Goal: Use online tool/utility: Utilize a website feature to perform a specific function

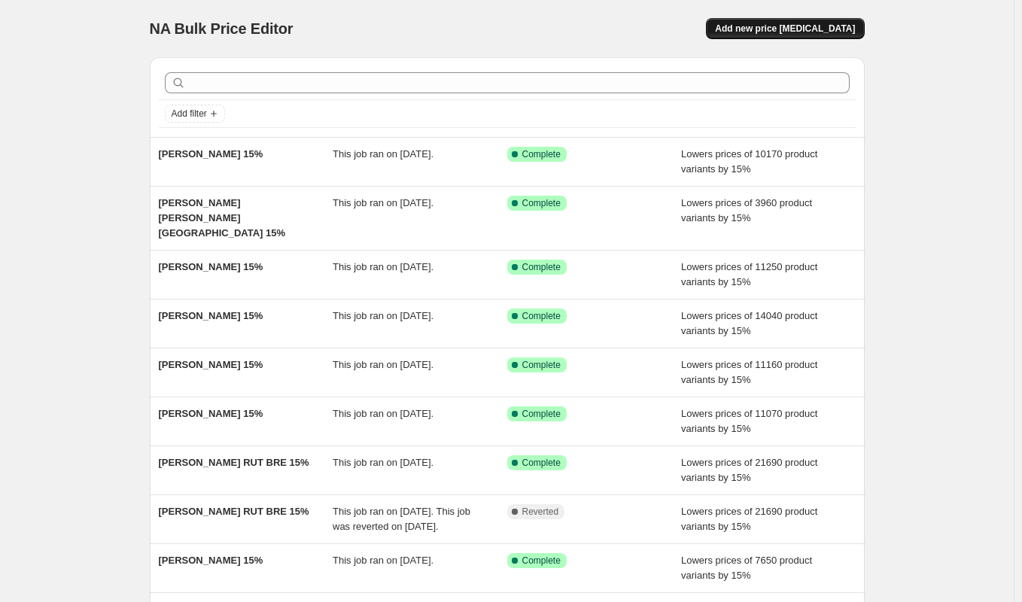
click at [796, 26] on span "Add new price [MEDICAL_DATA]" at bounding box center [785, 29] width 140 height 12
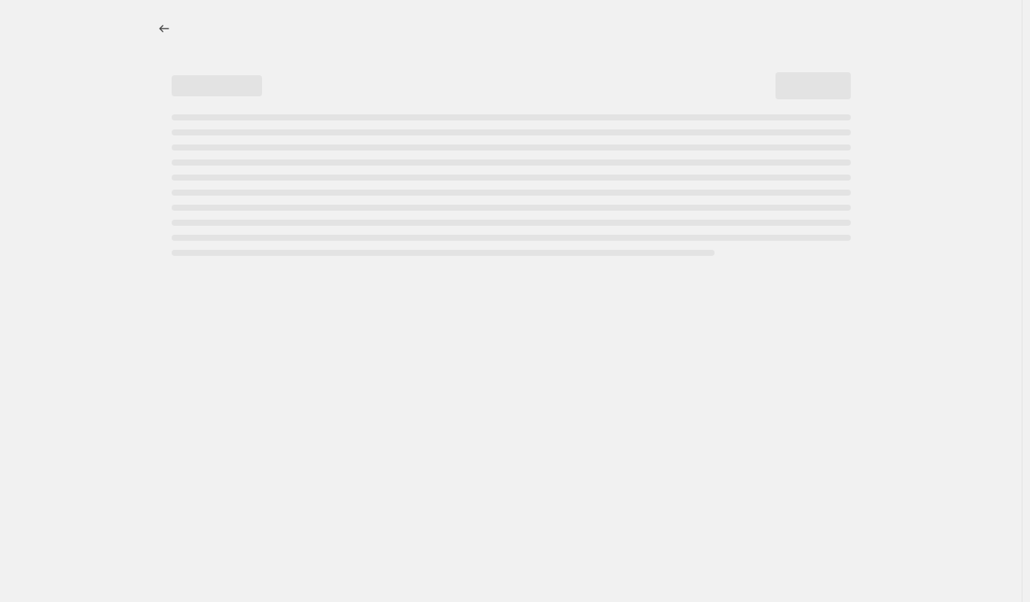
select select "percentage"
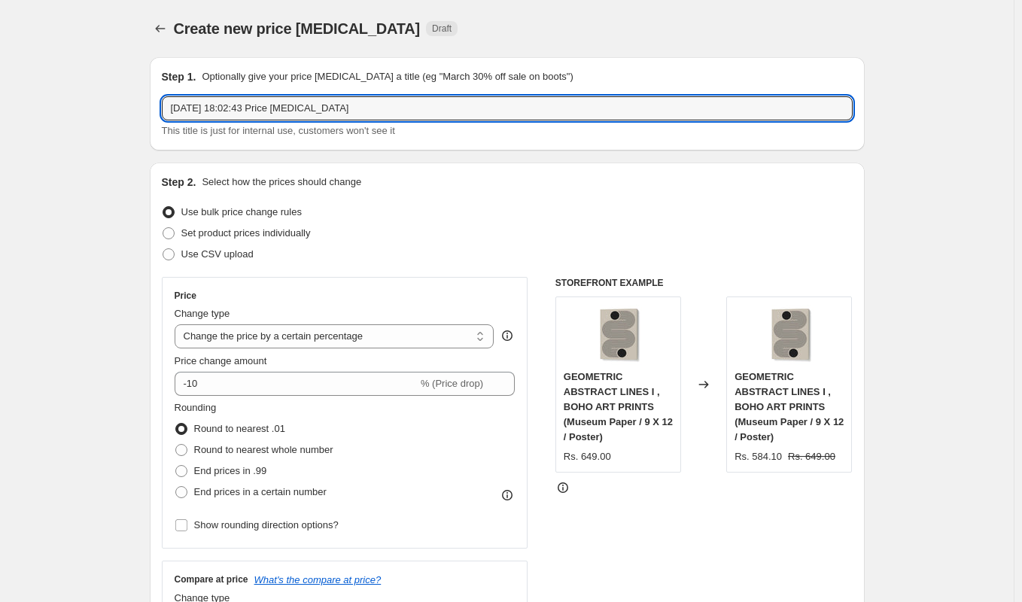
drag, startPoint x: 388, startPoint y: 106, endPoint x: 147, endPoint y: 109, distance: 241.6
paste input "[PERSON_NAME]"
type input "[PERSON_NAME] 15%"
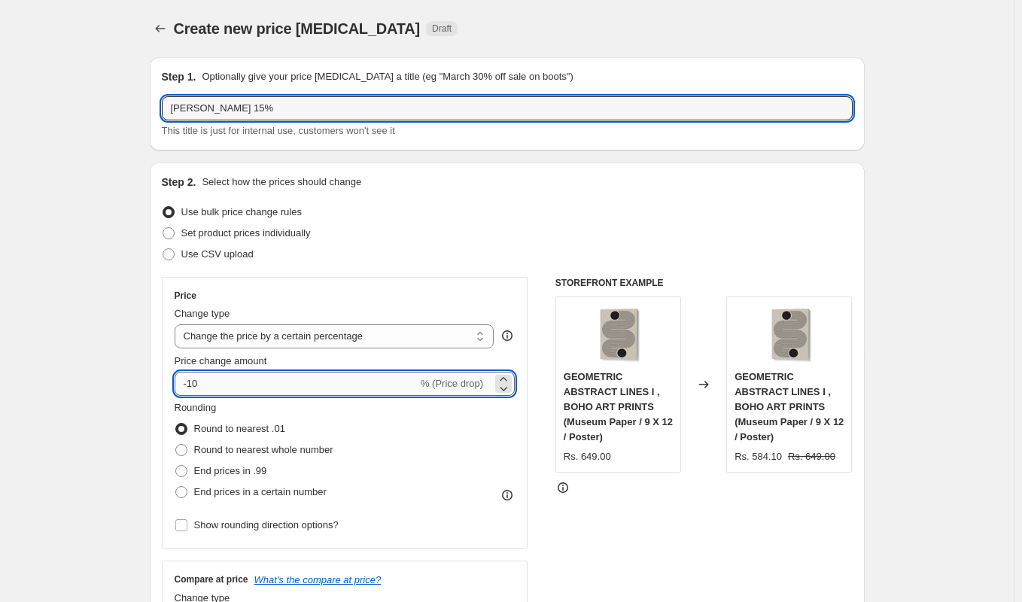
click at [214, 384] on input "-10" at bounding box center [296, 384] width 243 height 24
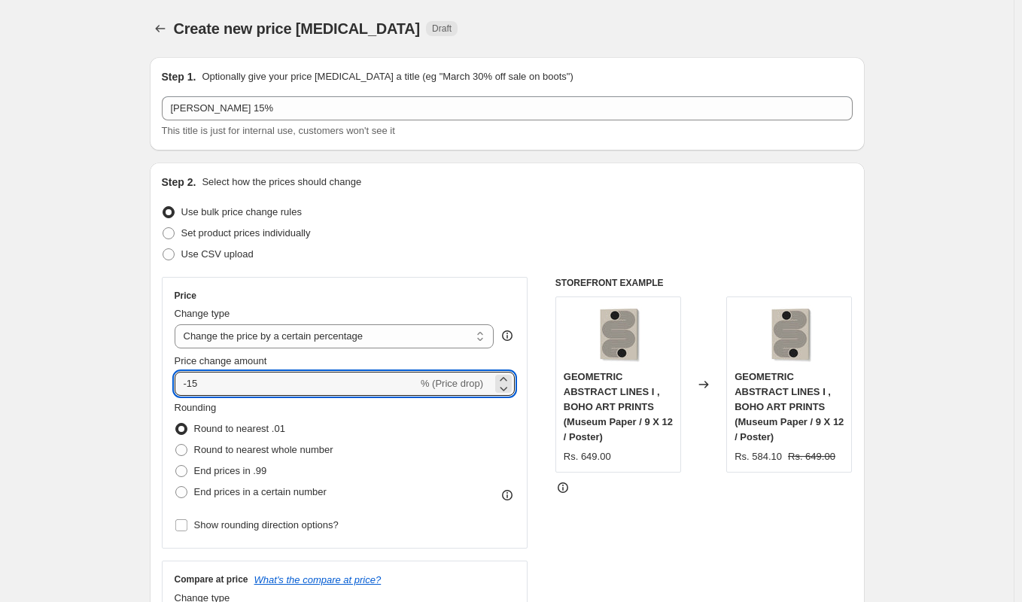
type input "-15"
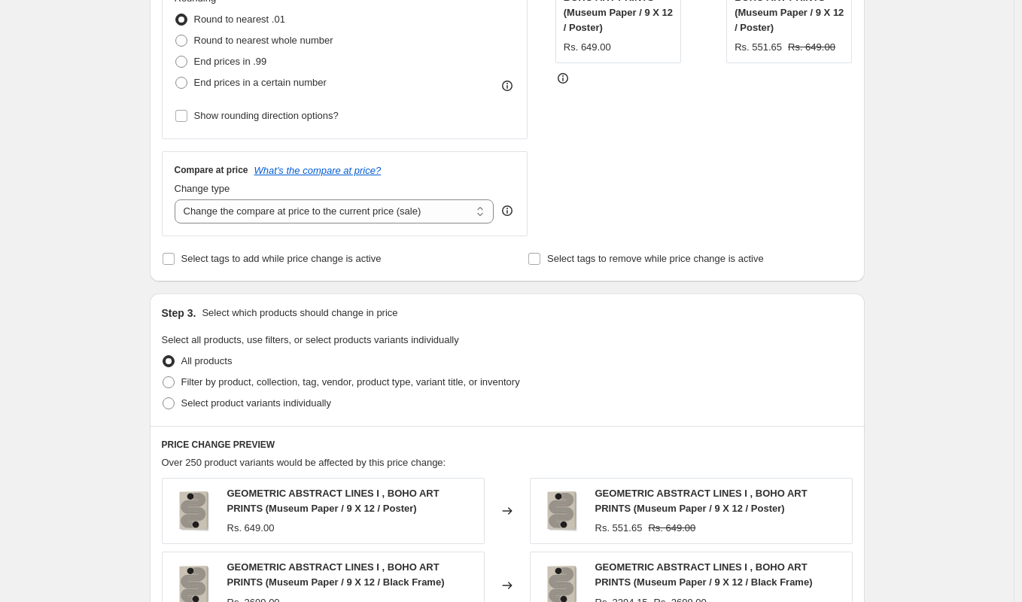
scroll to position [649, 0]
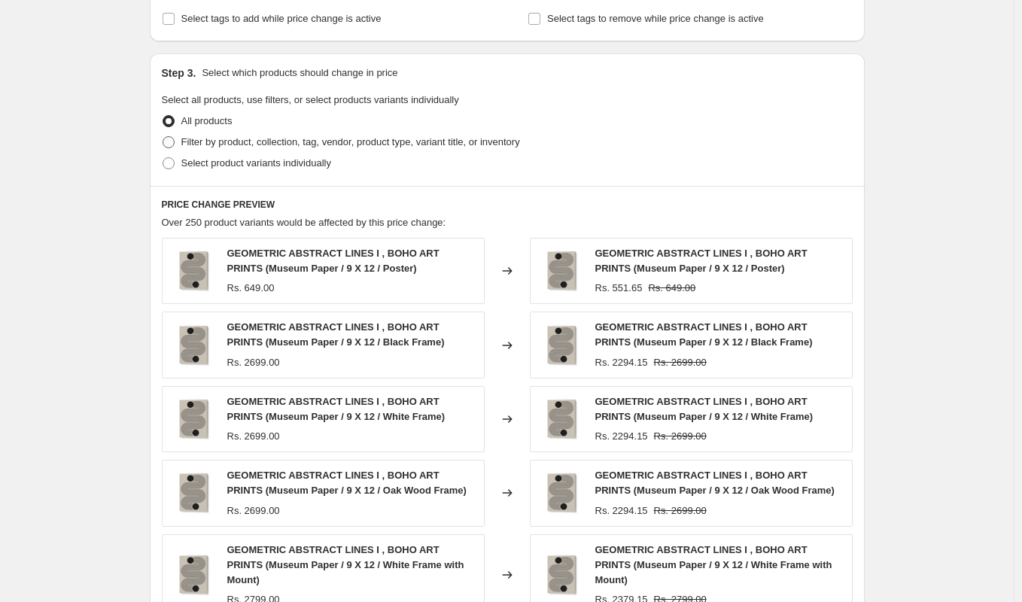
click at [257, 137] on span "Filter by product, collection, tag, vendor, product type, variant title, or inv…" at bounding box center [350, 141] width 339 height 11
click at [163, 137] on input "Filter by product, collection, tag, vendor, product type, variant title, or inv…" at bounding box center [163, 136] width 1 height 1
radio input "true"
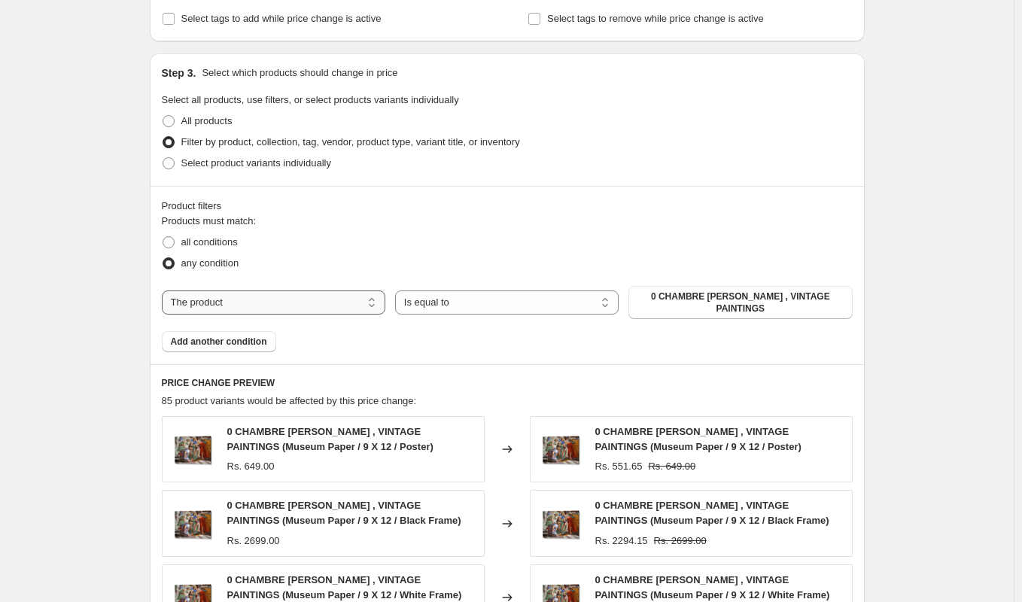
click at [318, 307] on select "The product The product's collection The product's tag The product's vendor The…" at bounding box center [274, 302] width 224 height 24
select select "collection"
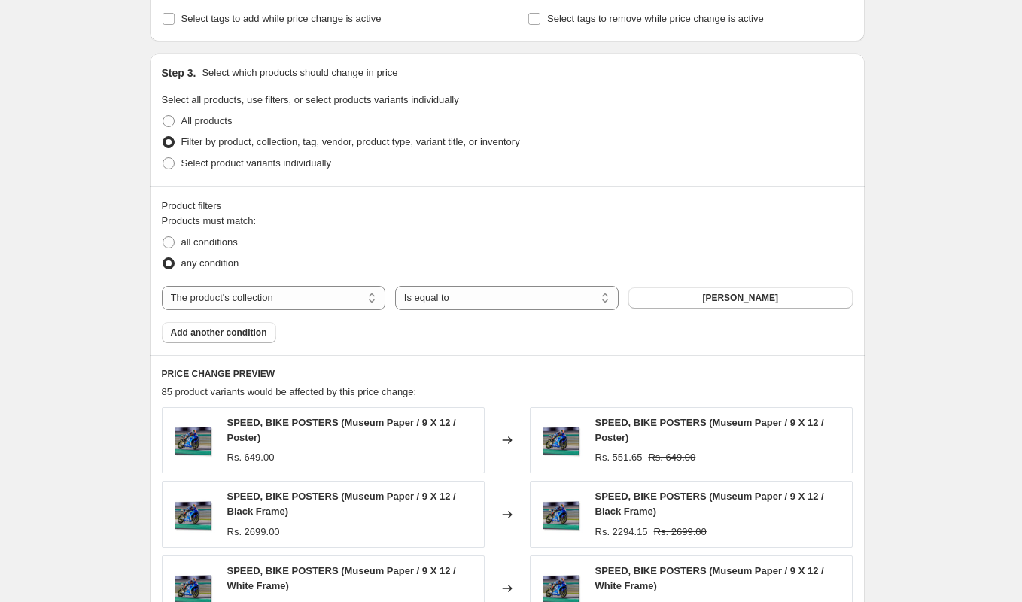
click at [778, 297] on span "[PERSON_NAME]" at bounding box center [740, 298] width 76 height 12
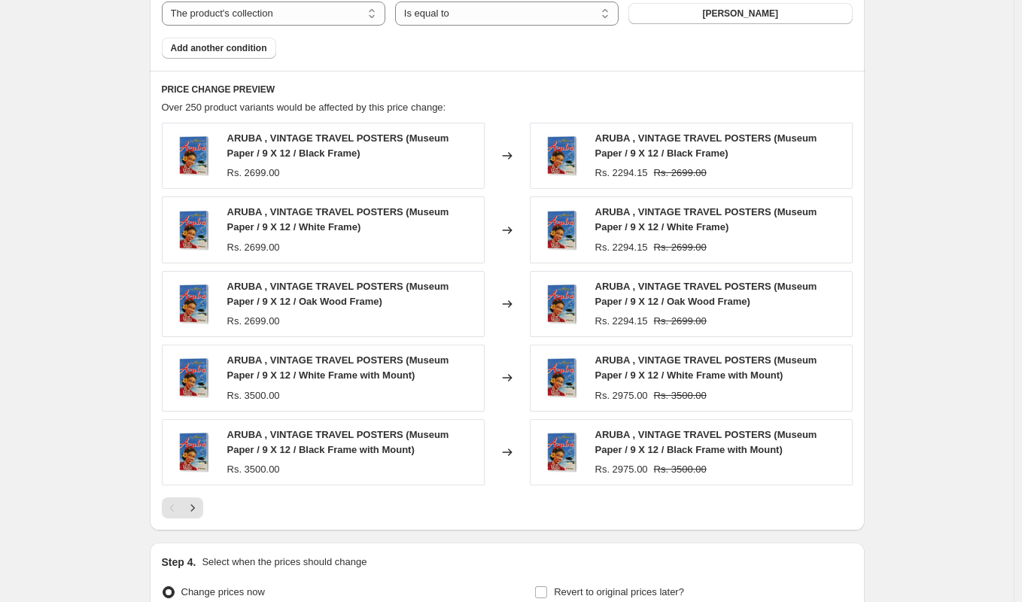
scroll to position [1094, 0]
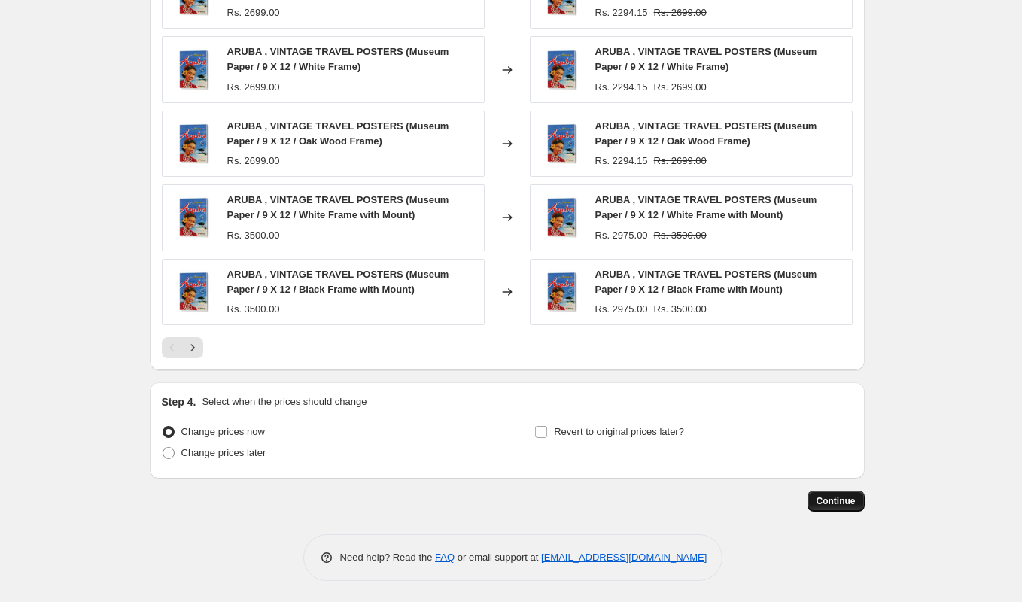
click at [834, 501] on span "Continue" at bounding box center [836, 501] width 39 height 12
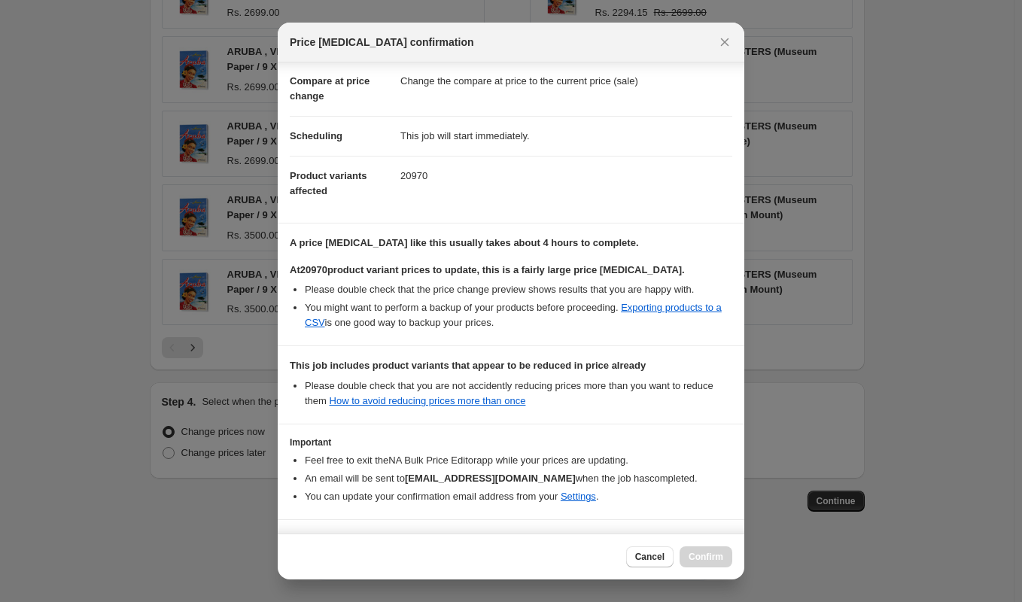
scroll to position [128, 0]
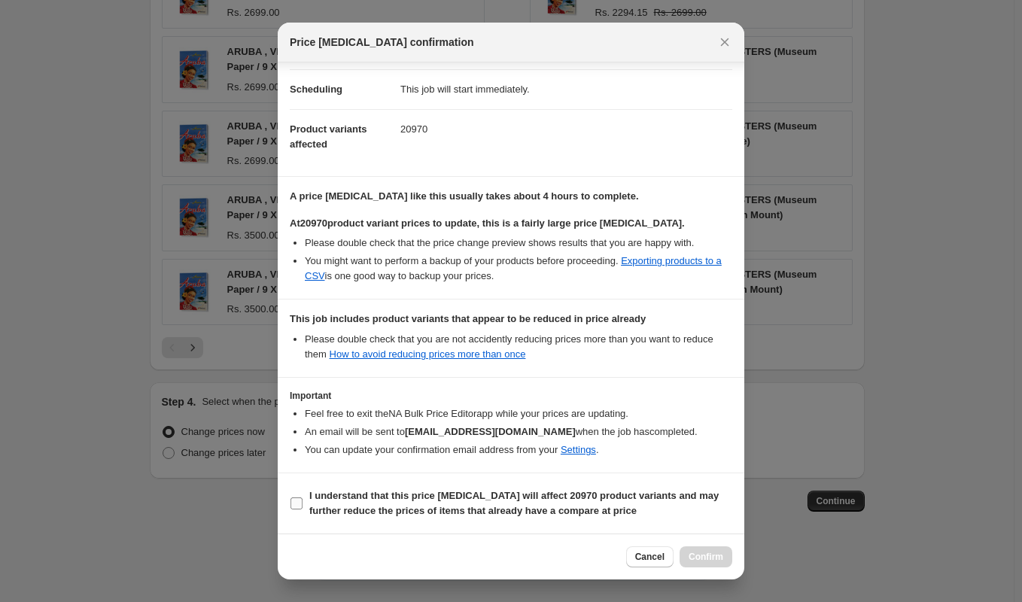
click at [482, 504] on span "I understand that this price [MEDICAL_DATA] will affect 20970 product variants …" at bounding box center [520, 503] width 423 height 30
click at [303, 504] on input "I understand that this price [MEDICAL_DATA] will affect 20970 product variants …" at bounding box center [296, 503] width 12 height 12
checkbox input "true"
click at [710, 558] on span "Confirm" at bounding box center [706, 557] width 35 height 12
